Goal: Transaction & Acquisition: Book appointment/travel/reservation

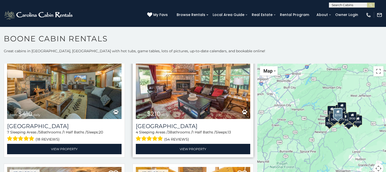
scroll to position [1623, 0]
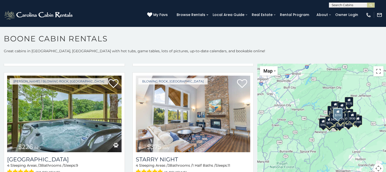
scroll to position [2358, 0]
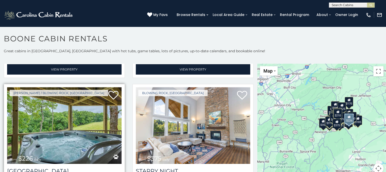
click at [73, 87] on img at bounding box center [64, 125] width 114 height 77
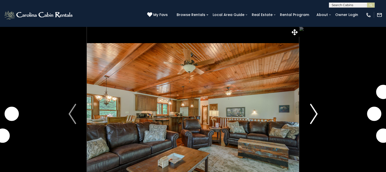
click at [312, 114] on img "Next" at bounding box center [314, 114] width 8 height 20
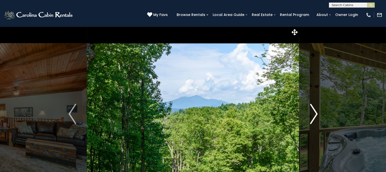
click at [312, 114] on img "Next" at bounding box center [314, 114] width 8 height 20
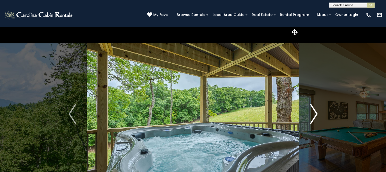
click at [312, 114] on img "Next" at bounding box center [314, 114] width 8 height 20
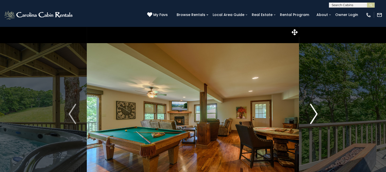
click at [313, 113] on img "Next" at bounding box center [314, 114] width 8 height 20
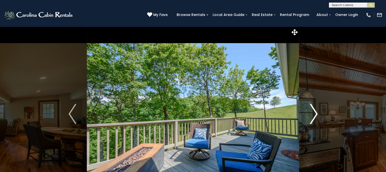
click at [313, 113] on img "Next" at bounding box center [314, 114] width 8 height 20
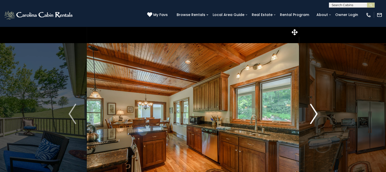
click at [313, 113] on img "Next" at bounding box center [314, 114] width 8 height 20
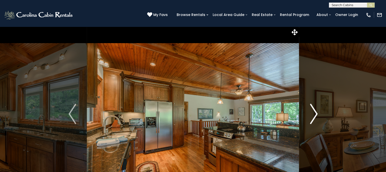
click at [313, 113] on img "Next" at bounding box center [314, 114] width 8 height 20
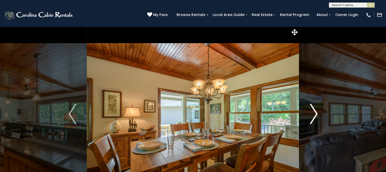
click at [313, 113] on img "Next" at bounding box center [314, 114] width 8 height 20
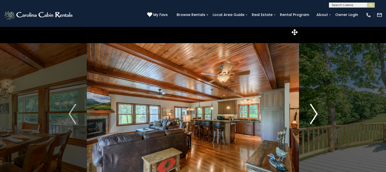
click at [313, 113] on img "Next" at bounding box center [314, 114] width 8 height 20
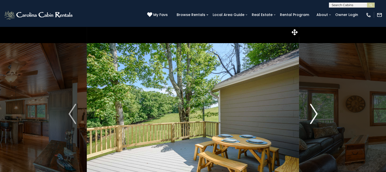
click at [313, 113] on img "Next" at bounding box center [314, 114] width 8 height 20
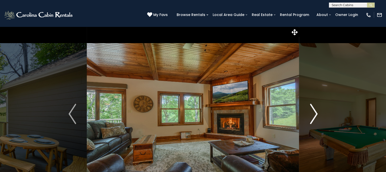
click at [313, 113] on img "Next" at bounding box center [314, 114] width 8 height 20
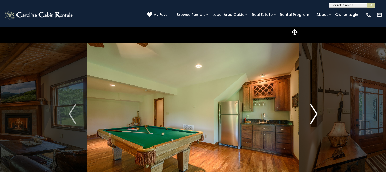
click at [313, 113] on img "Next" at bounding box center [314, 114] width 8 height 20
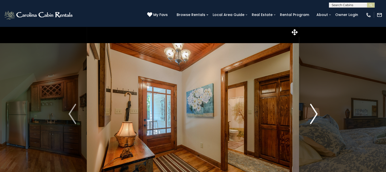
click at [313, 113] on img "Next" at bounding box center [314, 114] width 8 height 20
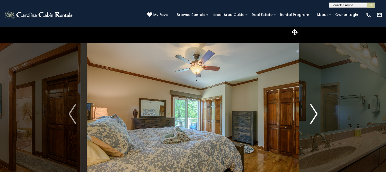
click at [313, 113] on img "Next" at bounding box center [314, 114] width 8 height 20
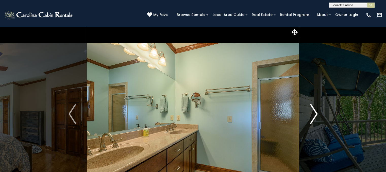
click at [313, 113] on img "Next" at bounding box center [314, 114] width 8 height 20
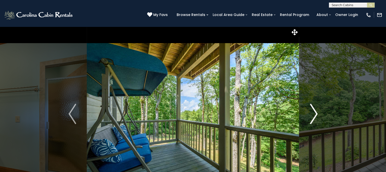
click at [313, 113] on img "Next" at bounding box center [314, 114] width 8 height 20
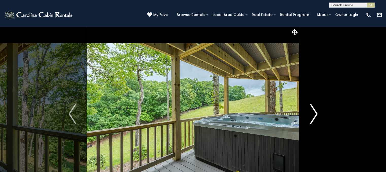
click at [313, 113] on img "Next" at bounding box center [314, 114] width 8 height 20
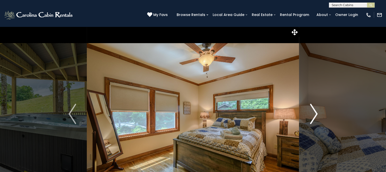
click at [313, 113] on img "Next" at bounding box center [314, 114] width 8 height 20
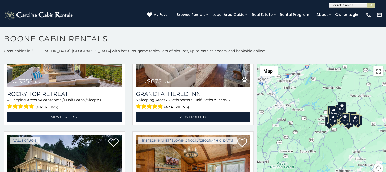
scroll to position [279, 0]
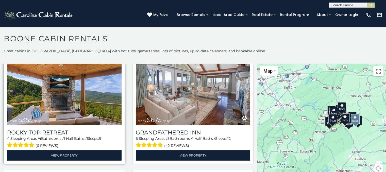
click at [107, 86] on img at bounding box center [64, 87] width 114 height 77
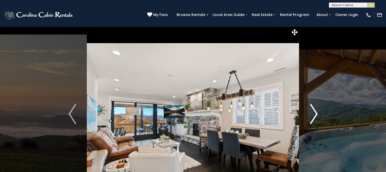
click at [318, 114] on button "Next" at bounding box center [313, 113] width 29 height 175
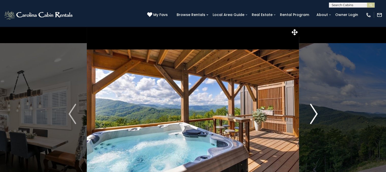
click at [318, 114] on button "Next" at bounding box center [313, 113] width 29 height 175
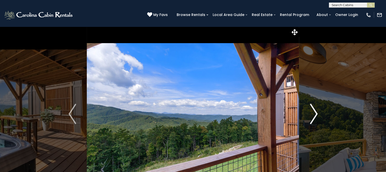
click at [316, 114] on img "Next" at bounding box center [314, 114] width 8 height 20
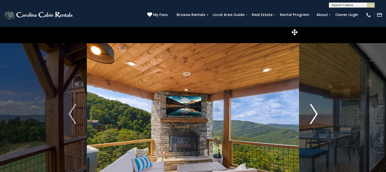
click at [316, 114] on img "Next" at bounding box center [314, 114] width 8 height 20
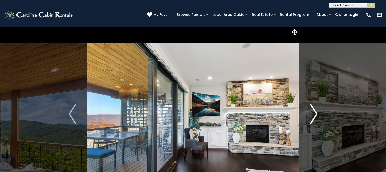
click at [315, 117] on img "Next" at bounding box center [314, 114] width 8 height 20
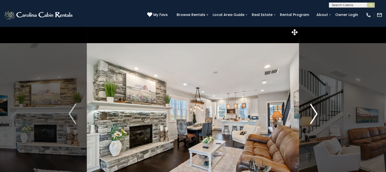
click at [312, 118] on img "Next" at bounding box center [314, 114] width 8 height 20
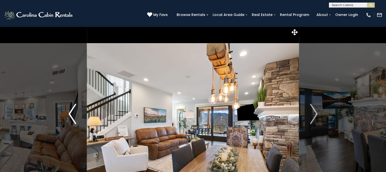
click at [69, 112] on img "Previous" at bounding box center [72, 114] width 8 height 20
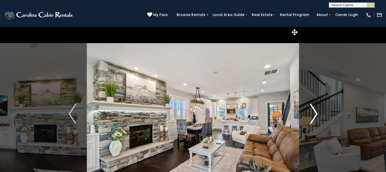
click at [314, 115] on img "Next" at bounding box center [314, 114] width 8 height 20
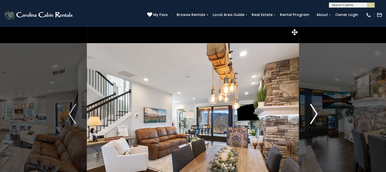
click at [314, 115] on img "Next" at bounding box center [314, 114] width 8 height 20
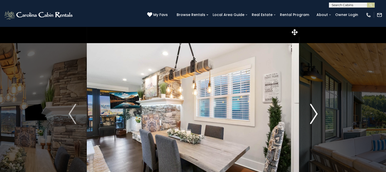
click at [314, 115] on img "Next" at bounding box center [314, 114] width 8 height 20
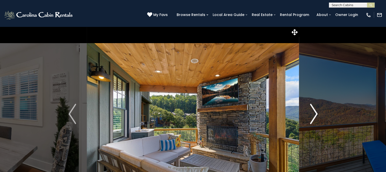
click at [314, 115] on img "Next" at bounding box center [314, 114] width 8 height 20
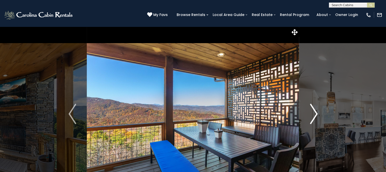
click at [314, 115] on img "Next" at bounding box center [314, 114] width 8 height 20
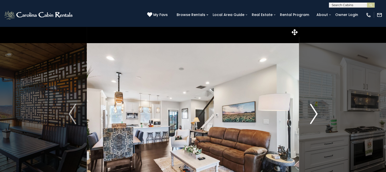
click at [314, 115] on img "Next" at bounding box center [314, 114] width 8 height 20
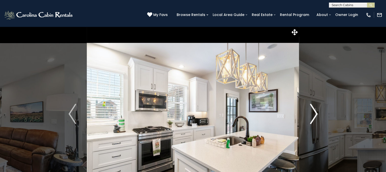
click at [314, 115] on img "Next" at bounding box center [314, 114] width 8 height 20
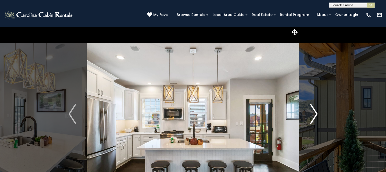
click at [314, 115] on img "Next" at bounding box center [314, 114] width 8 height 20
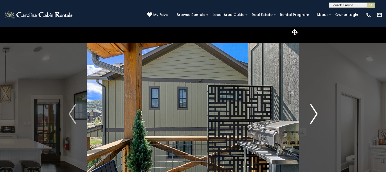
click at [314, 115] on img "Next" at bounding box center [314, 114] width 8 height 20
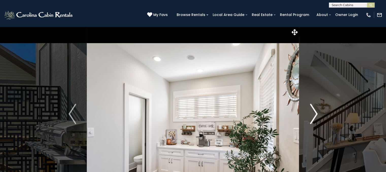
click at [314, 115] on img "Next" at bounding box center [314, 114] width 8 height 20
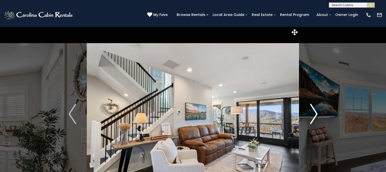
click at [314, 115] on img "Next" at bounding box center [314, 114] width 8 height 20
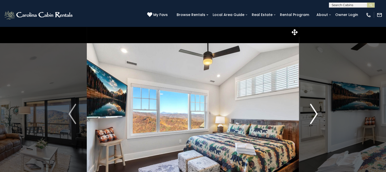
click at [314, 115] on img "Next" at bounding box center [314, 114] width 8 height 20
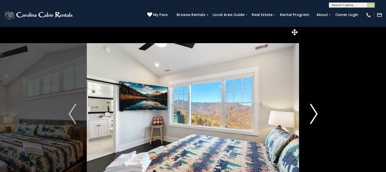
click at [314, 115] on img "Next" at bounding box center [314, 114] width 8 height 20
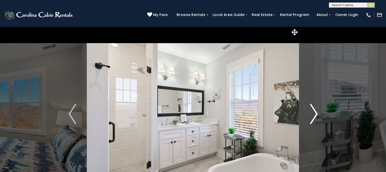
click at [314, 115] on img "Next" at bounding box center [314, 114] width 8 height 20
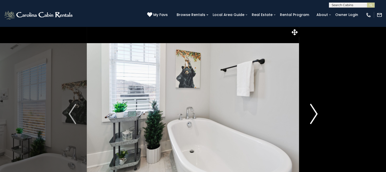
click at [314, 115] on img "Next" at bounding box center [314, 114] width 8 height 20
